Goal: Task Accomplishment & Management: Use online tool/utility

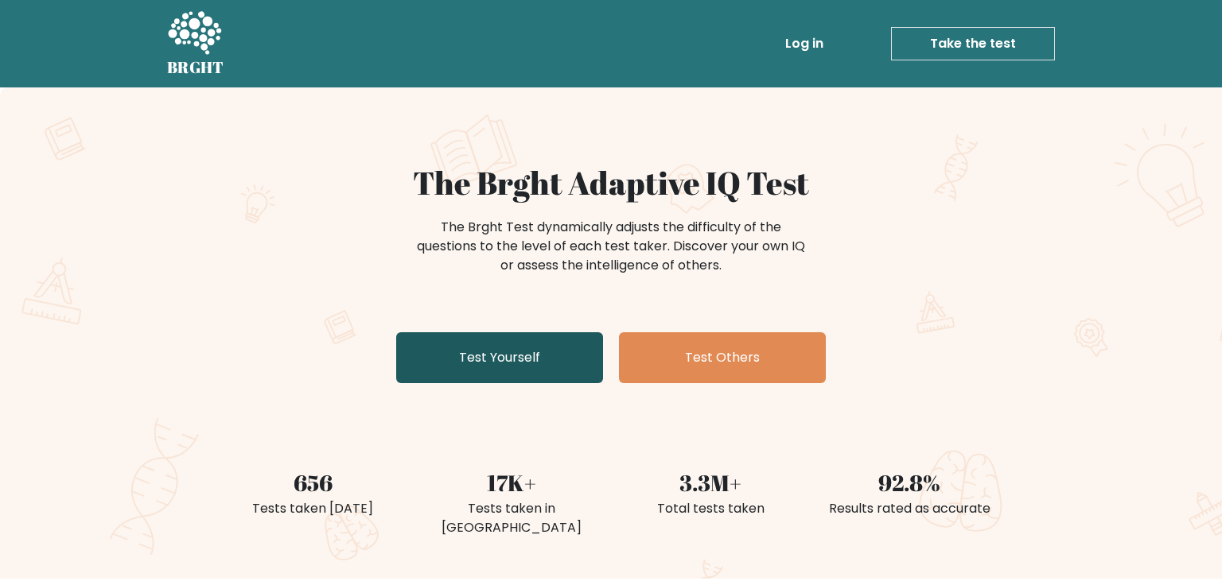
click at [567, 364] on link "Test Yourself" at bounding box center [499, 357] width 207 height 51
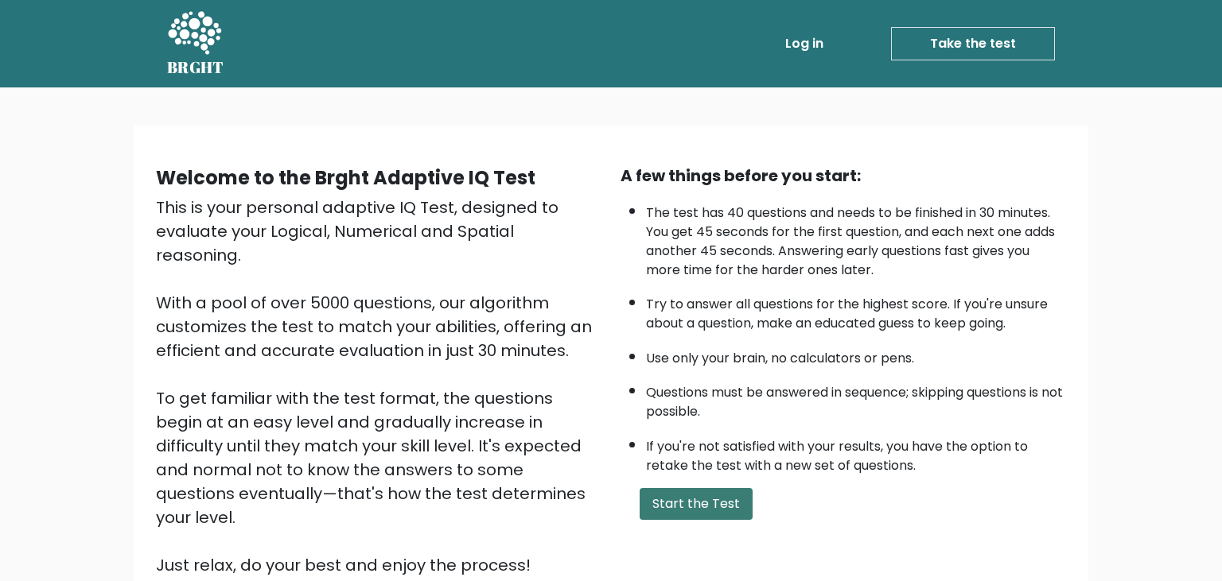
click at [708, 520] on button "Start the Test" at bounding box center [696, 504] width 113 height 32
click at [697, 520] on button "Start the Test" at bounding box center [696, 504] width 113 height 32
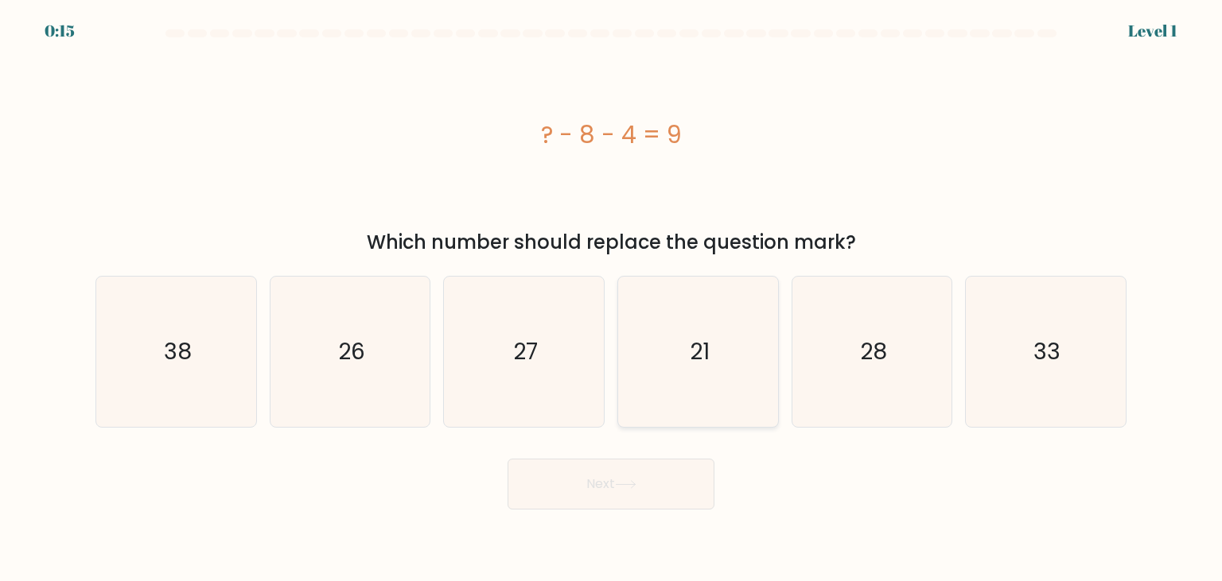
click at [704, 345] on text "21" at bounding box center [700, 352] width 20 height 32
click at [612, 299] on input "d. 21" at bounding box center [611, 295] width 1 height 8
radio input "true"
click at [702, 321] on icon "21" at bounding box center [698, 352] width 150 height 150
click at [612, 299] on input "d. 21" at bounding box center [611, 295] width 1 height 8
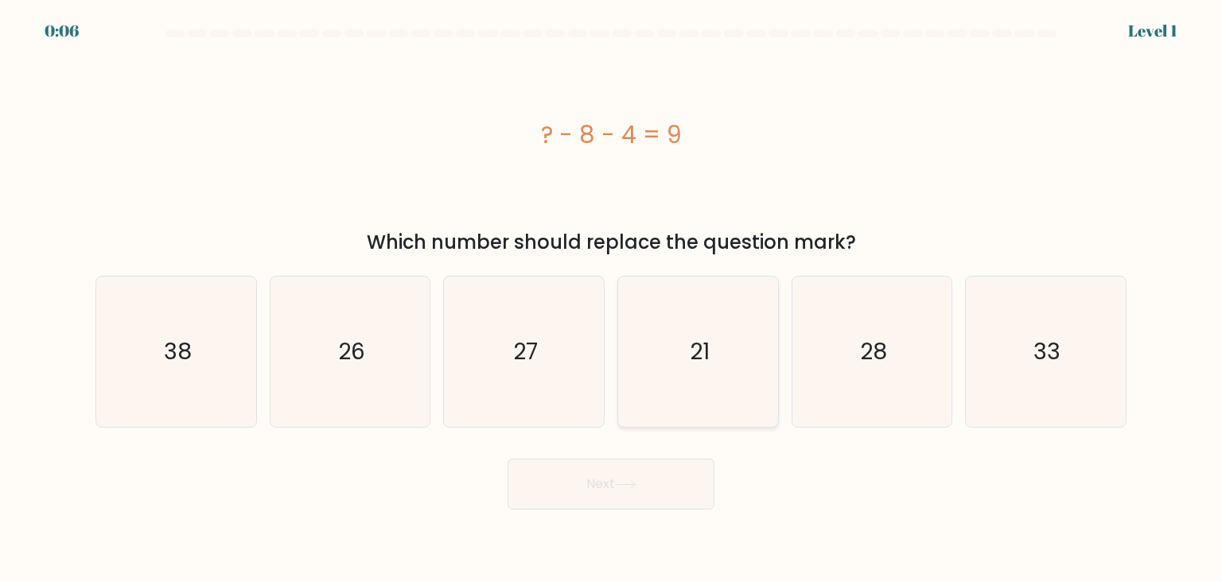
radio input "true"
click at [637, 477] on button "Next" at bounding box center [610, 484] width 207 height 51
